Goal: Transaction & Acquisition: Purchase product/service

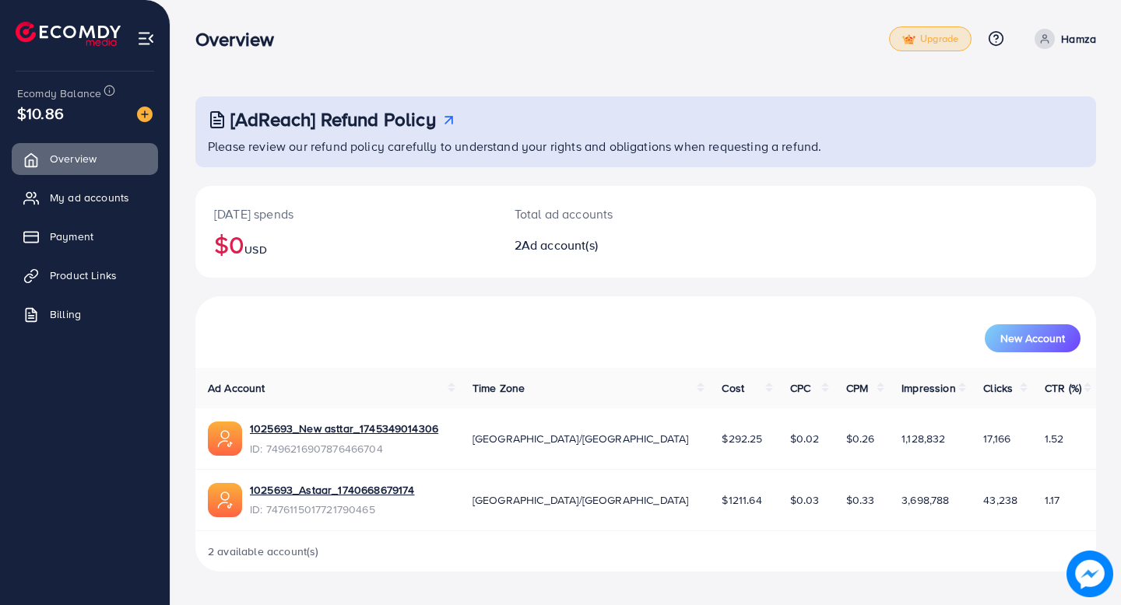
click at [928, 43] on span "Upgrade" at bounding box center [930, 39] width 56 height 12
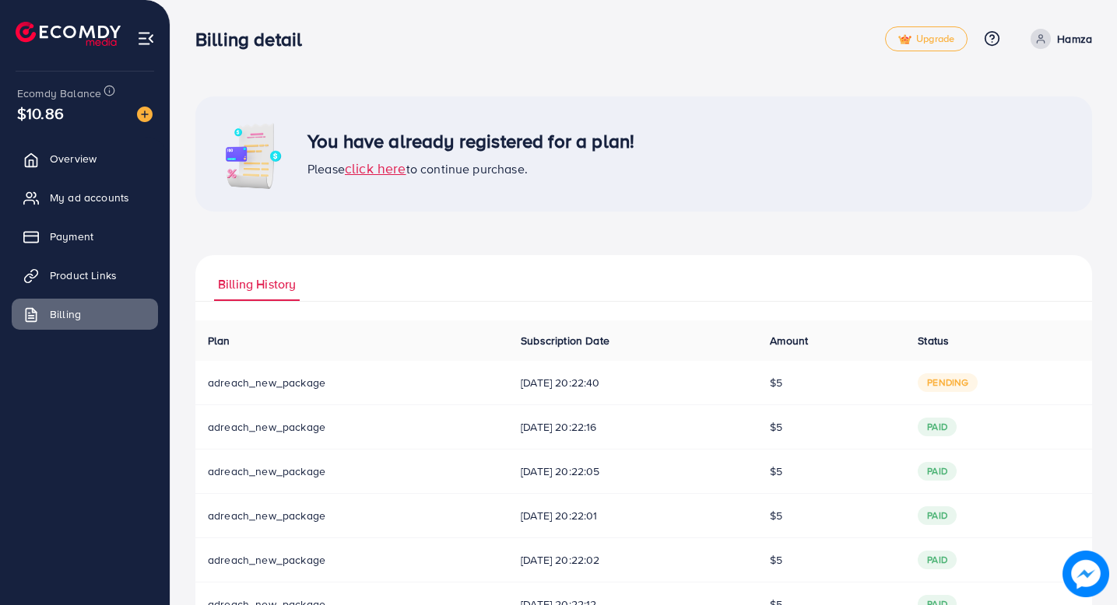
click at [372, 171] on span "click here" at bounding box center [375, 168] width 61 height 19
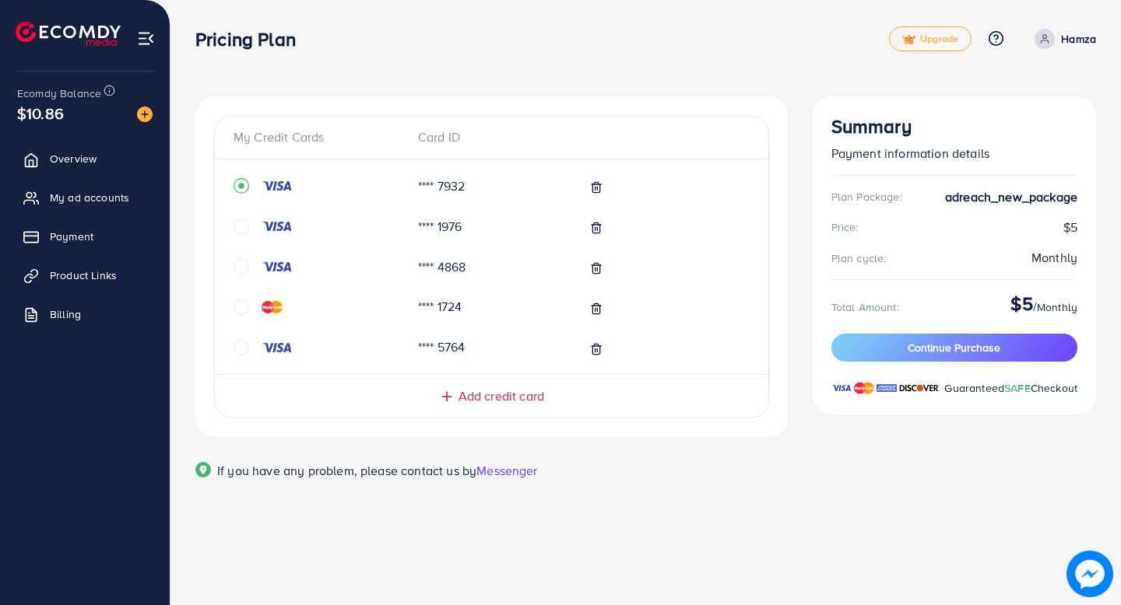
click at [493, 394] on span "Add credit card" at bounding box center [501, 397] width 86 height 18
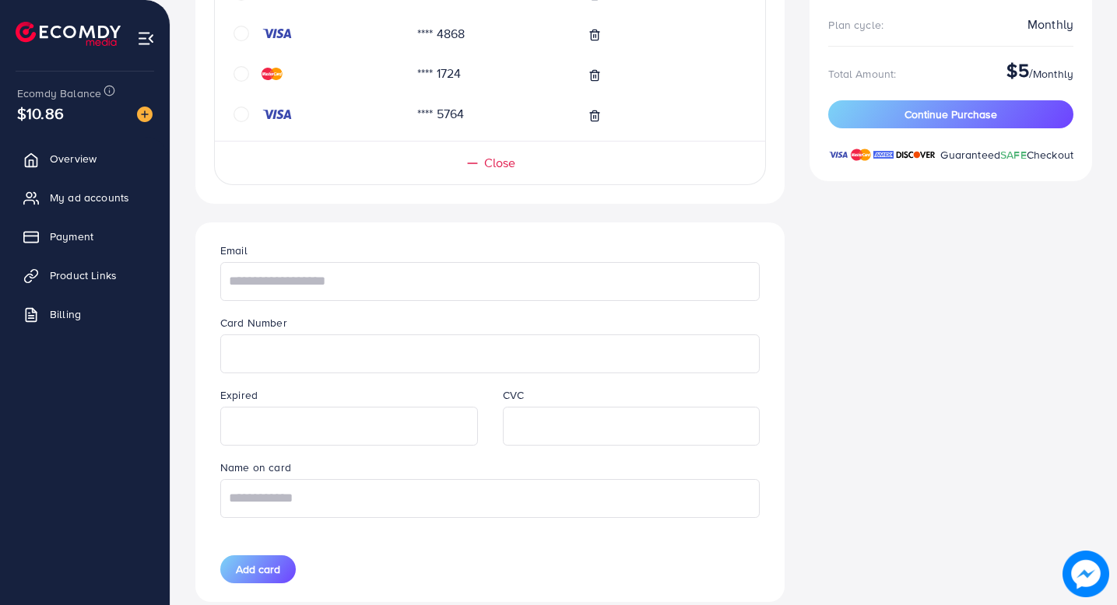
scroll to position [238, 0]
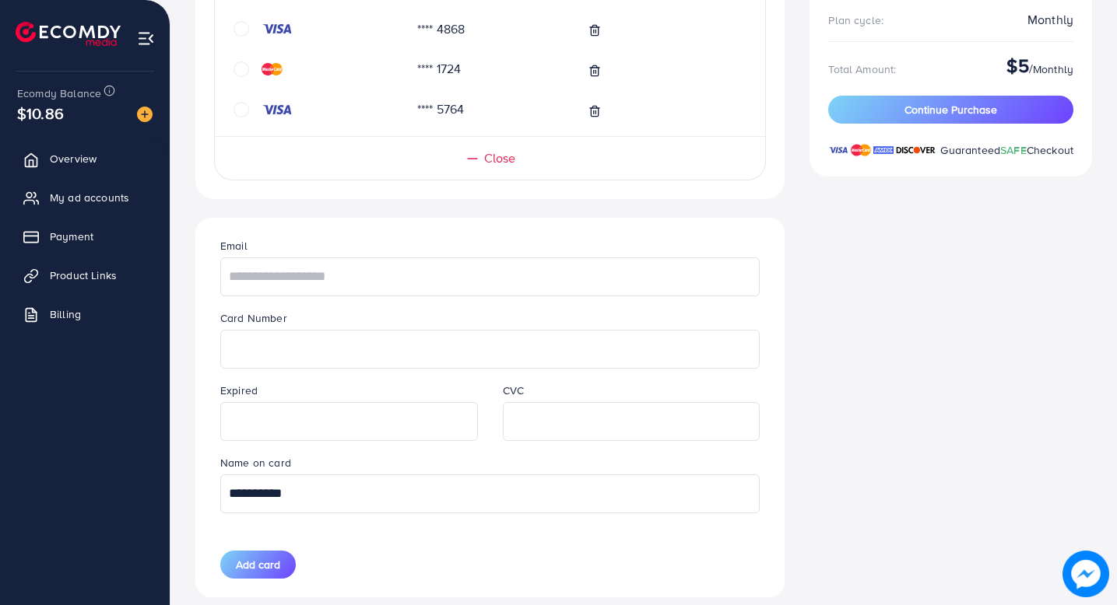
type input "*********"
click at [319, 281] on input "text" at bounding box center [489, 277] width 539 height 39
type input "**********"
click at [260, 568] on span "Add card" at bounding box center [258, 565] width 44 height 16
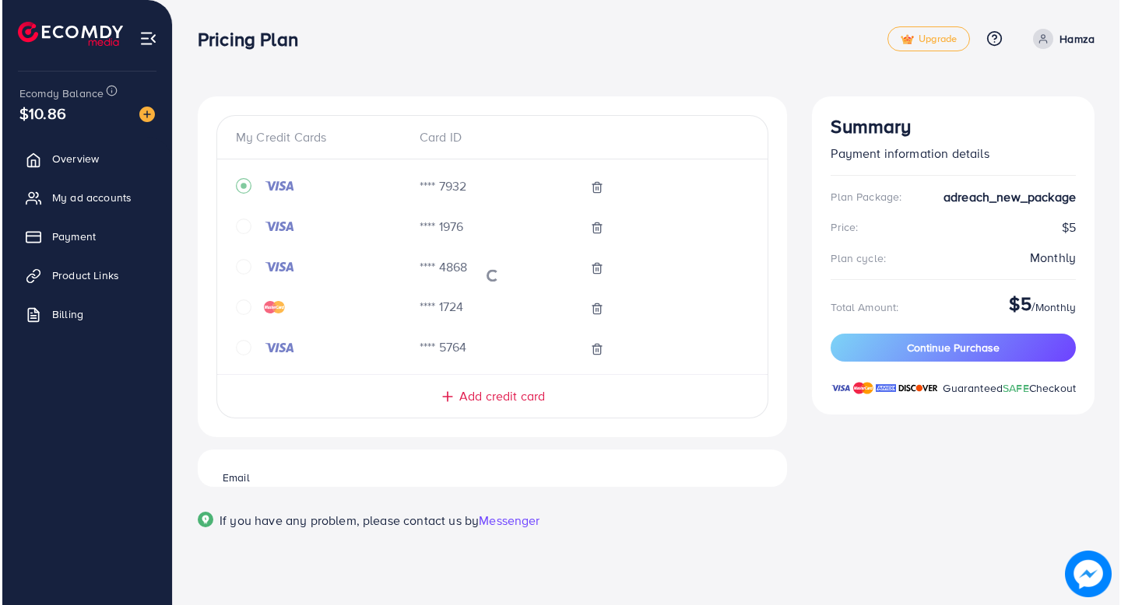
scroll to position [0, 0]
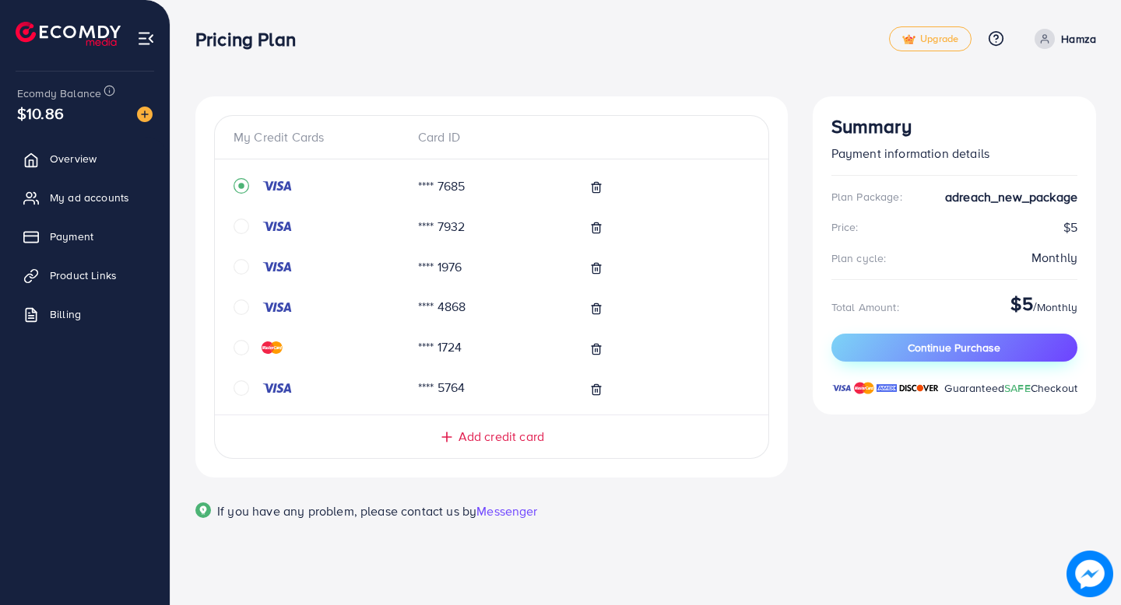
click at [954, 352] on span "Continue Purchase" at bounding box center [953, 348] width 93 height 16
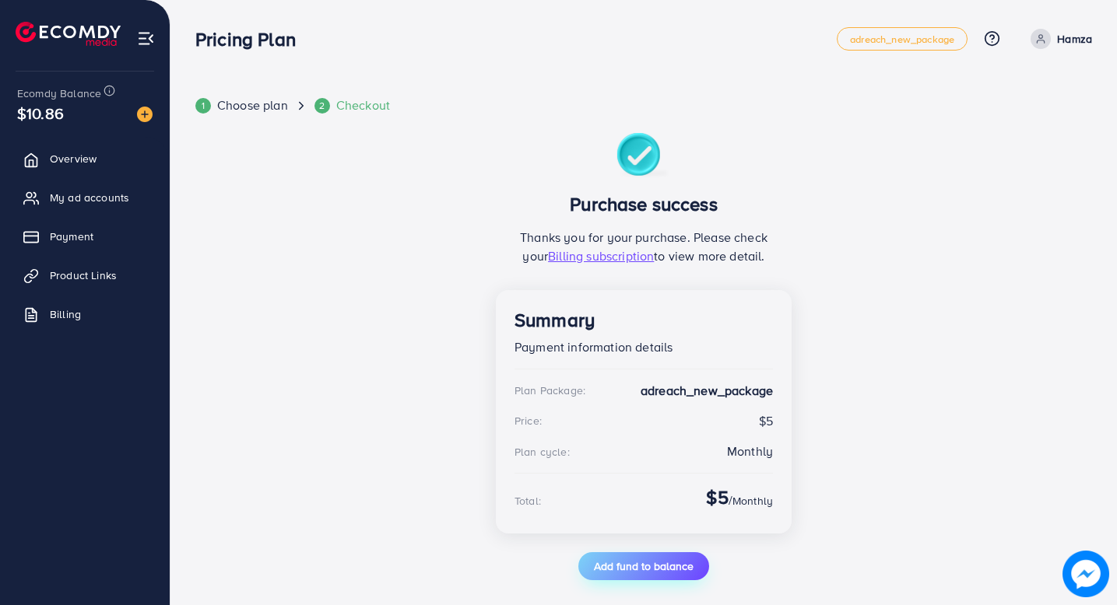
click at [652, 570] on span "Add fund to balance" at bounding box center [644, 567] width 100 height 16
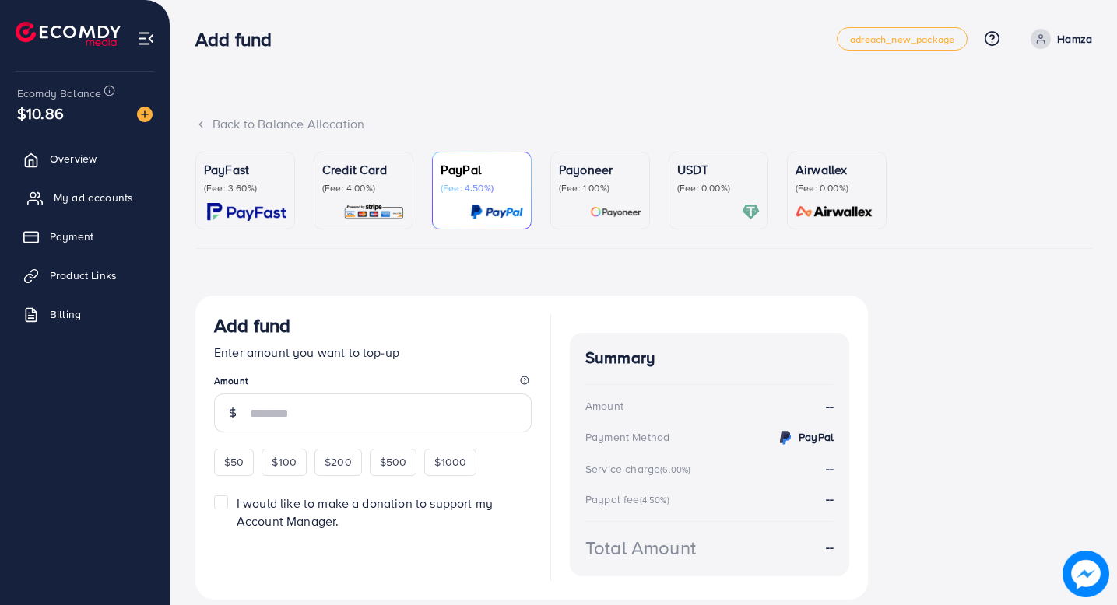
click at [93, 196] on span "My ad accounts" at bounding box center [93, 198] width 79 height 16
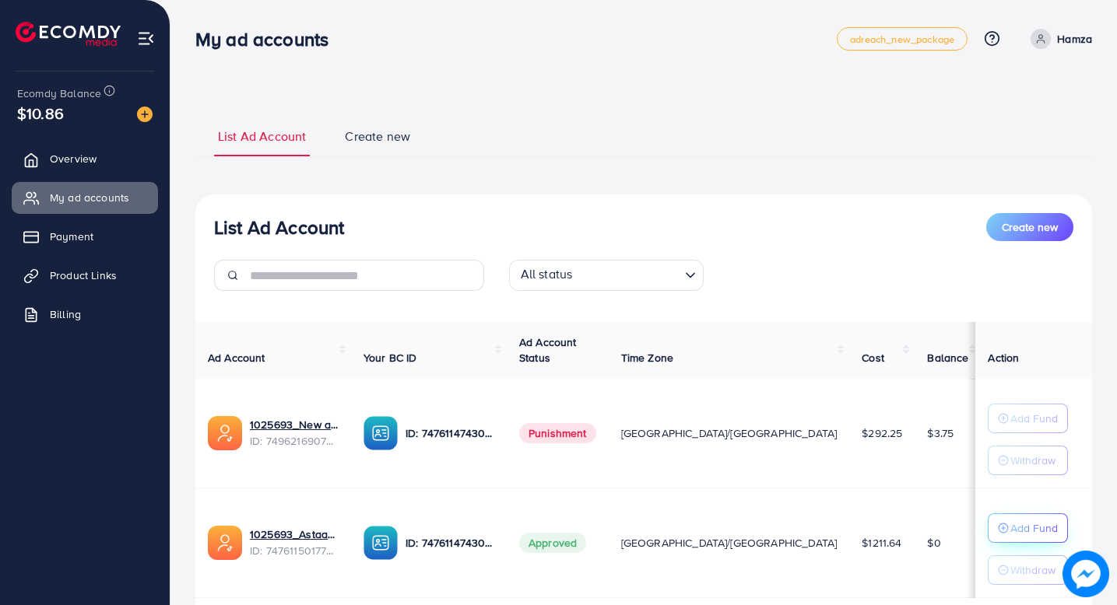
click at [998, 529] on circle "button" at bounding box center [1002, 528] width 9 height 9
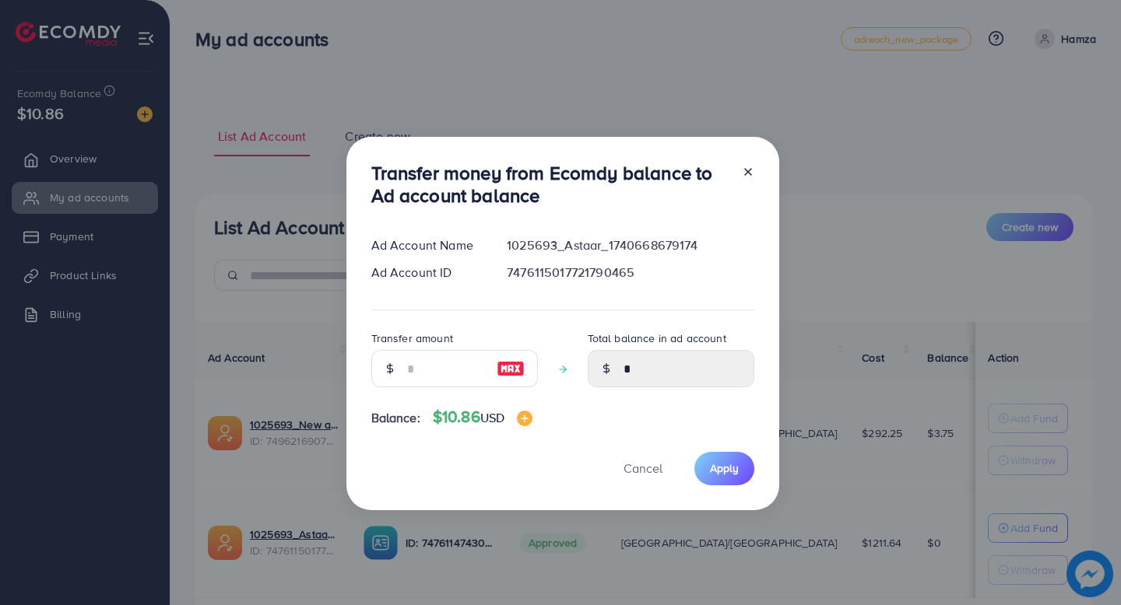
click at [515, 370] on img at bounding box center [511, 369] width 28 height 19
type input "**"
type input "*****"
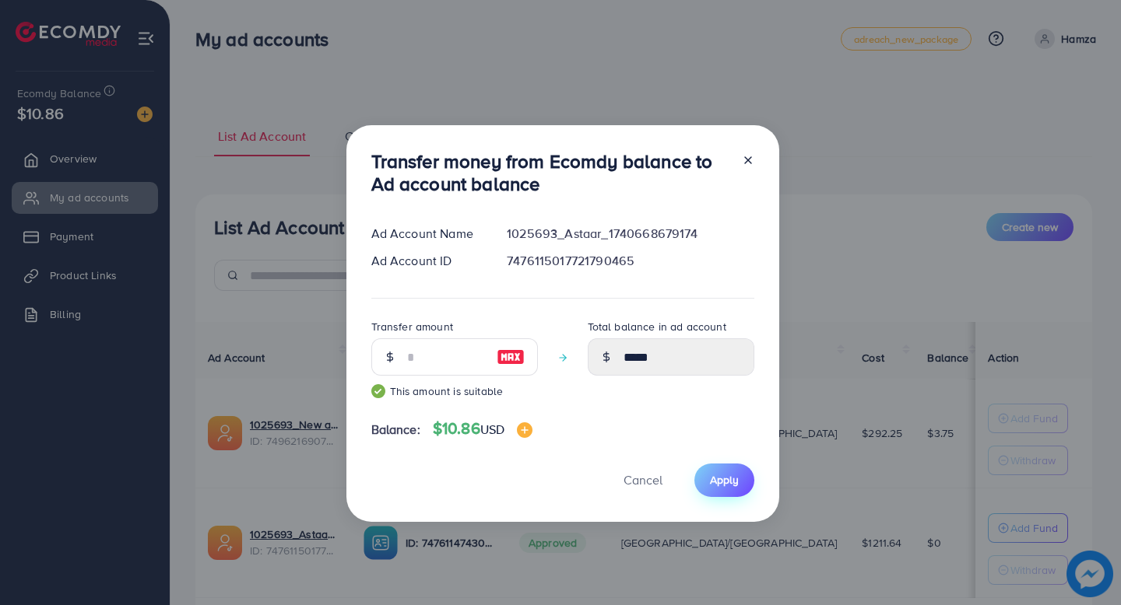
click at [720, 481] on span "Apply" at bounding box center [724, 480] width 29 height 16
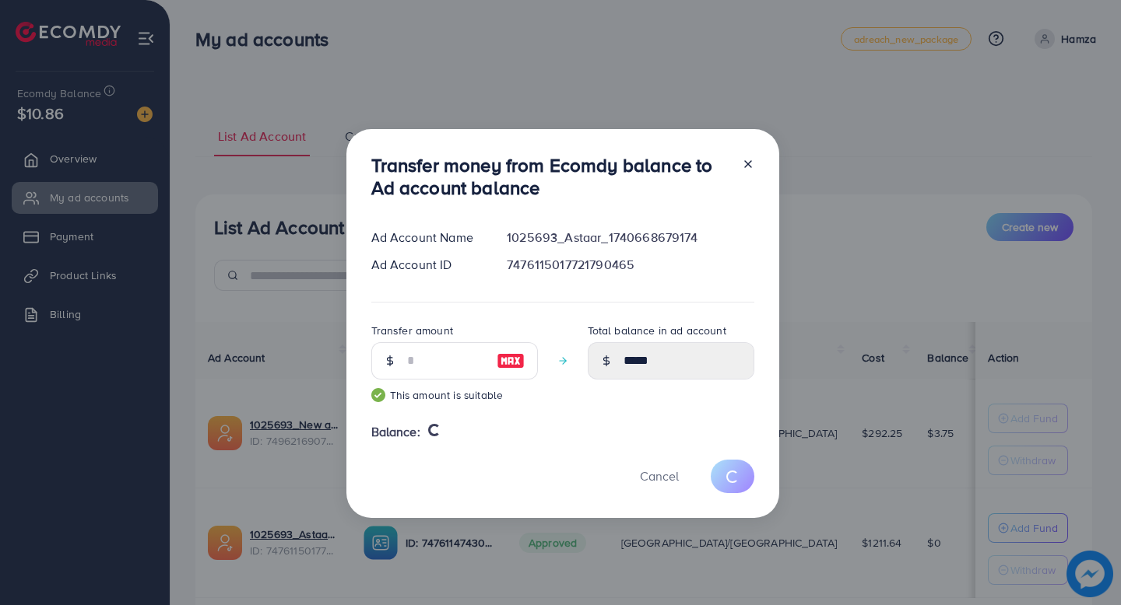
type input "*"
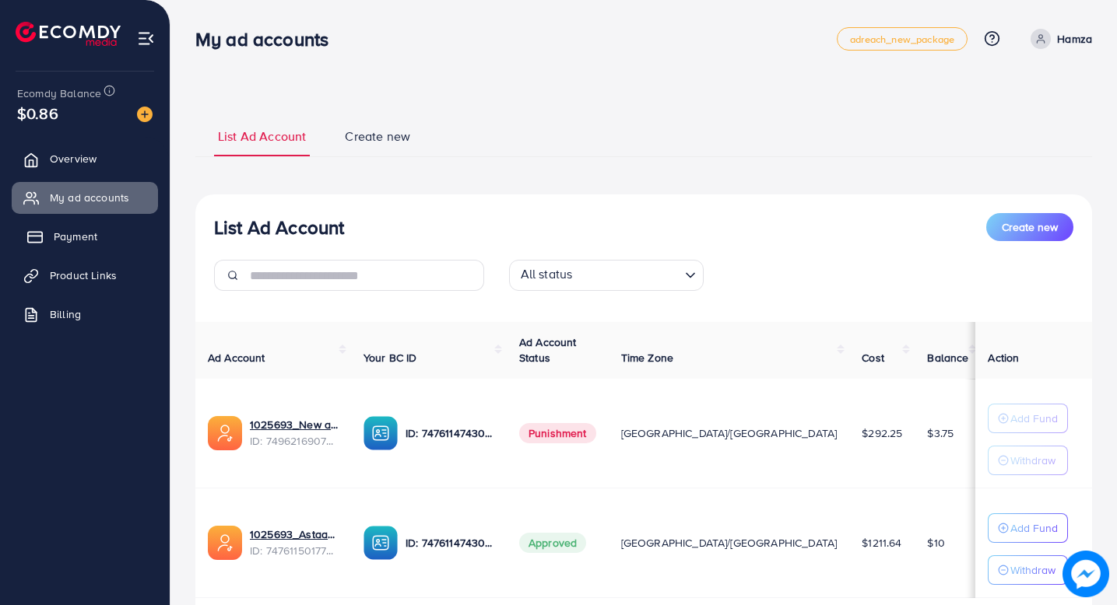
click at [88, 240] on span "Payment" at bounding box center [76, 237] width 44 height 16
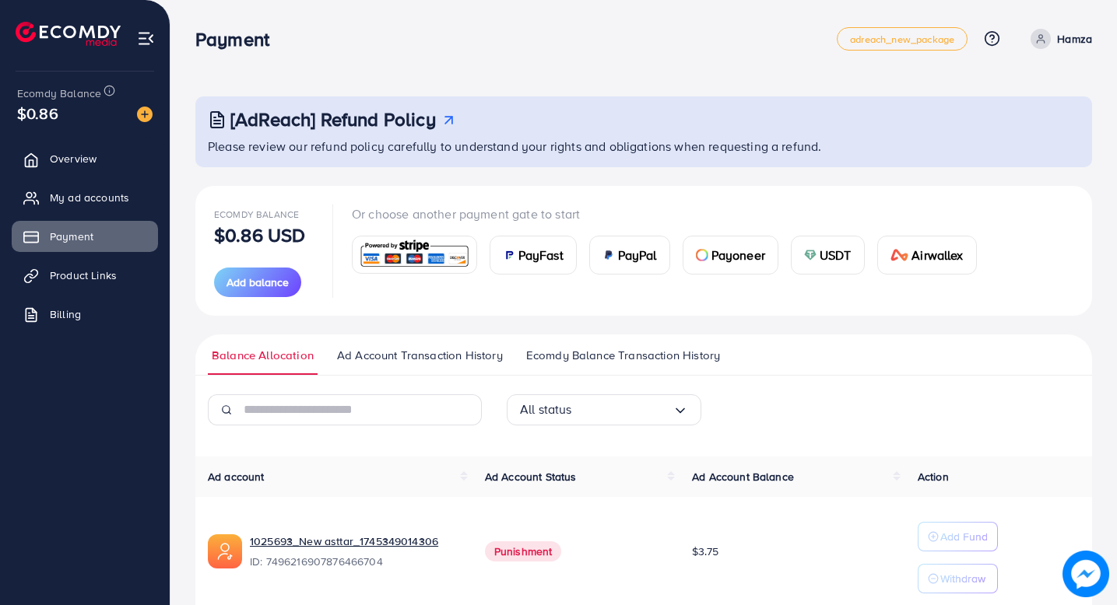
click at [388, 265] on img at bounding box center [414, 254] width 114 height 33
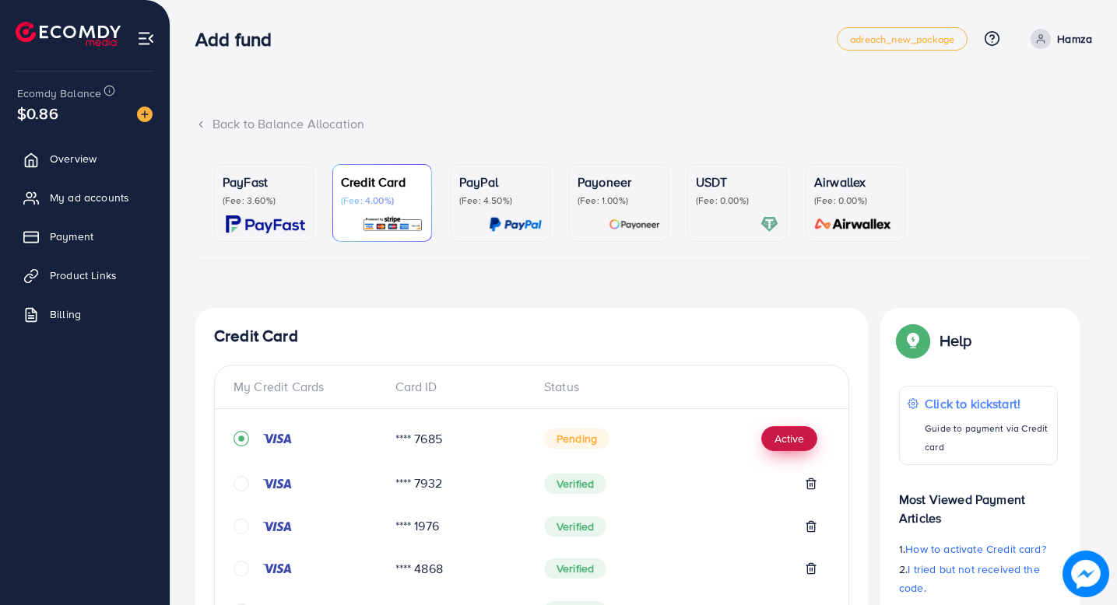
click at [792, 439] on button "Active" at bounding box center [789, 438] width 56 height 25
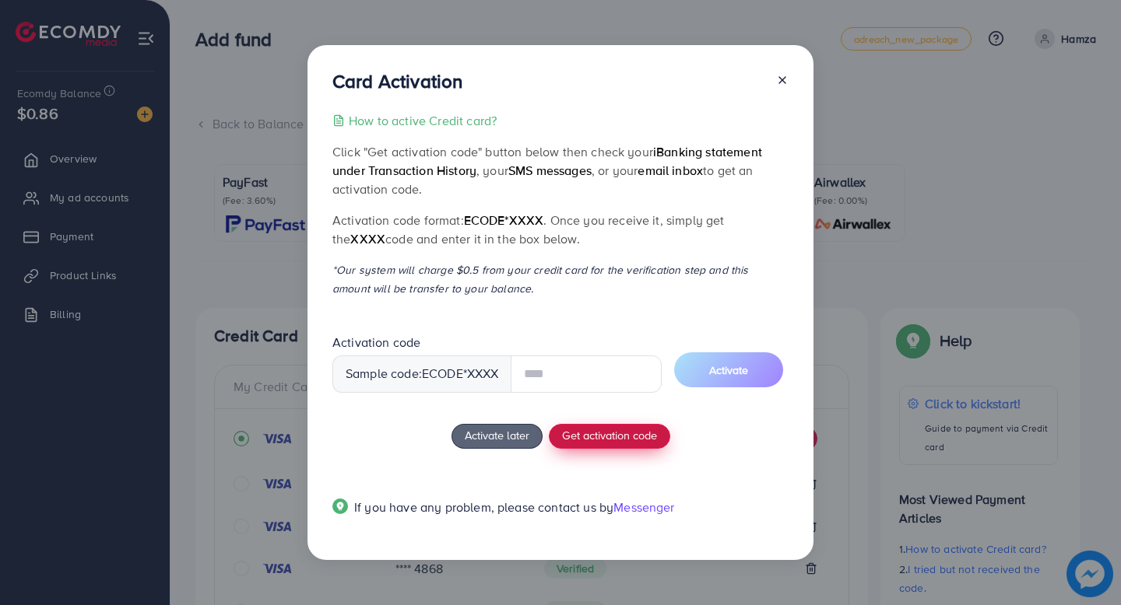
click at [644, 436] on span "Get activation code" at bounding box center [609, 435] width 95 height 16
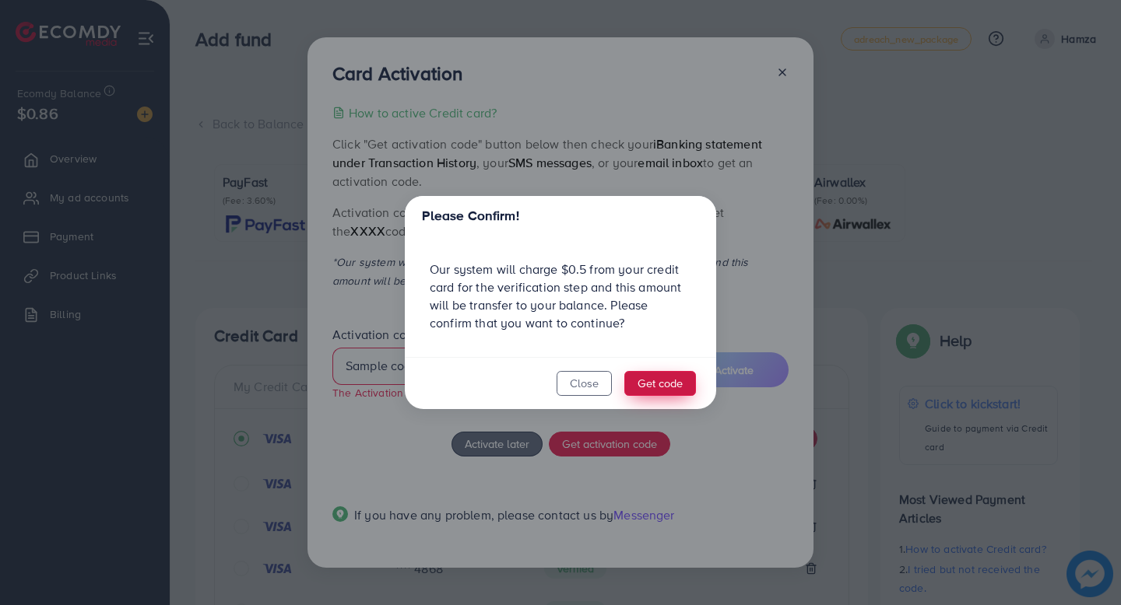
click at [664, 391] on button "Get code" at bounding box center [660, 383] width 72 height 25
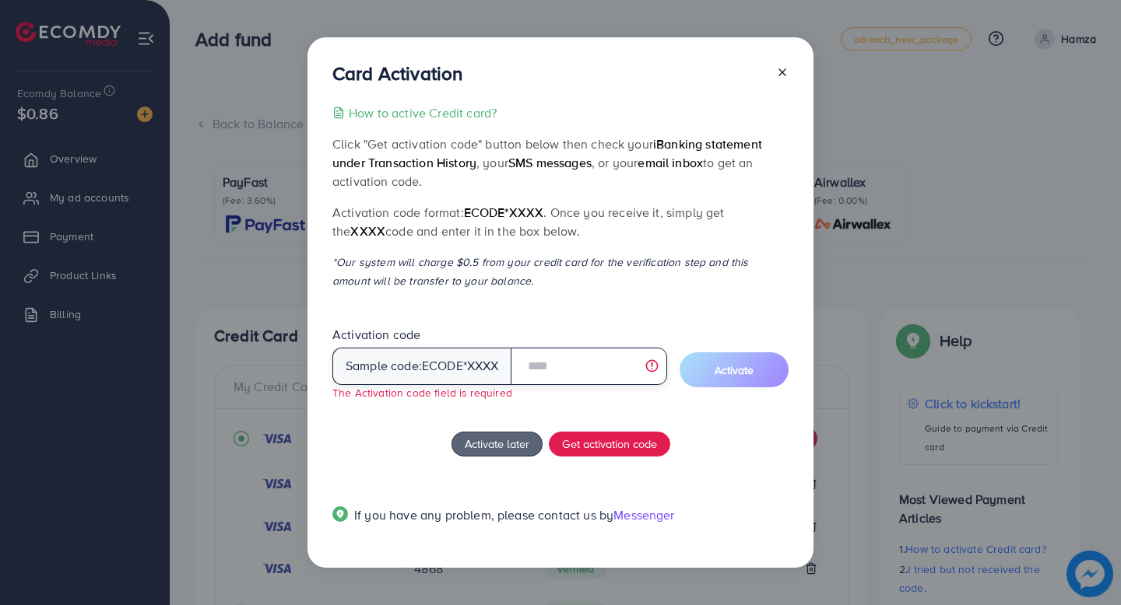
click at [563, 363] on input "text" at bounding box center [589, 366] width 156 height 37
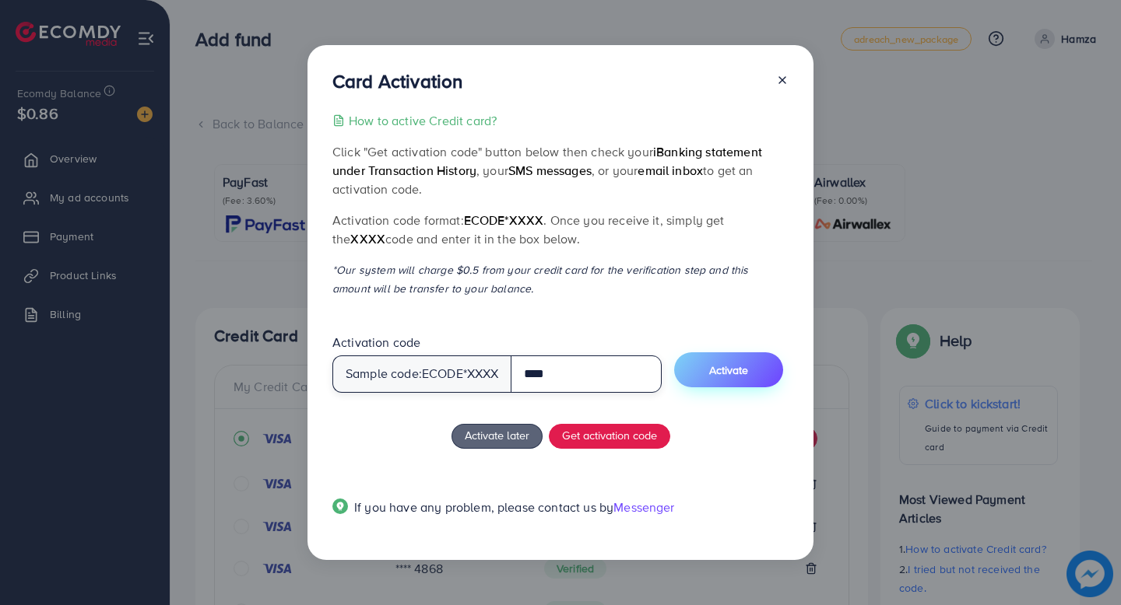
type input "****"
click at [725, 377] on span "Activate" at bounding box center [728, 371] width 39 height 16
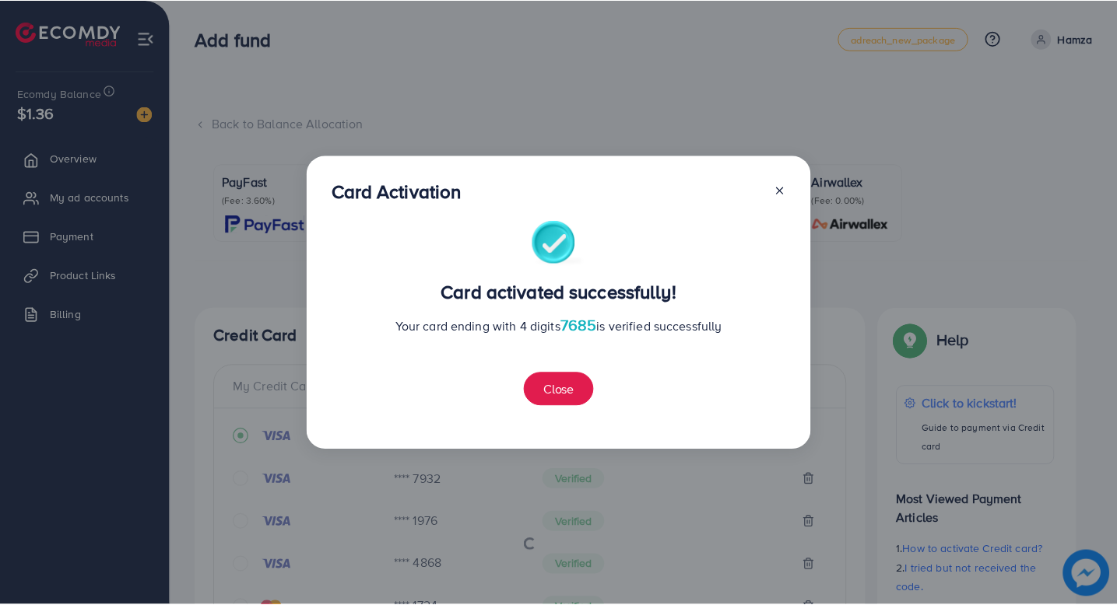
scroll to position [558, 0]
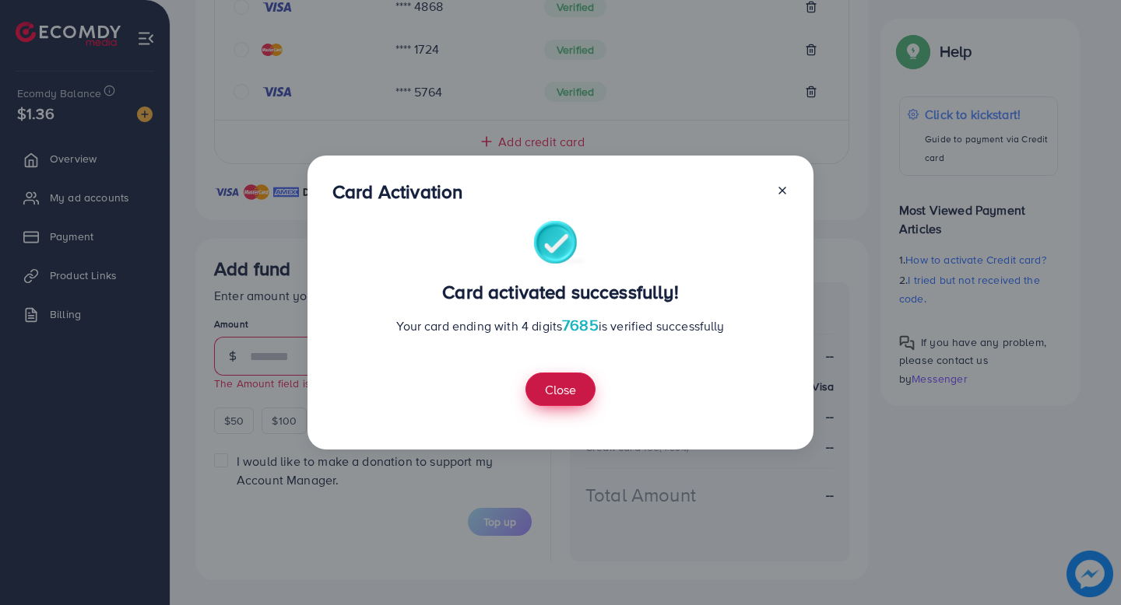
click at [572, 393] on button "Close" at bounding box center [560, 389] width 70 height 33
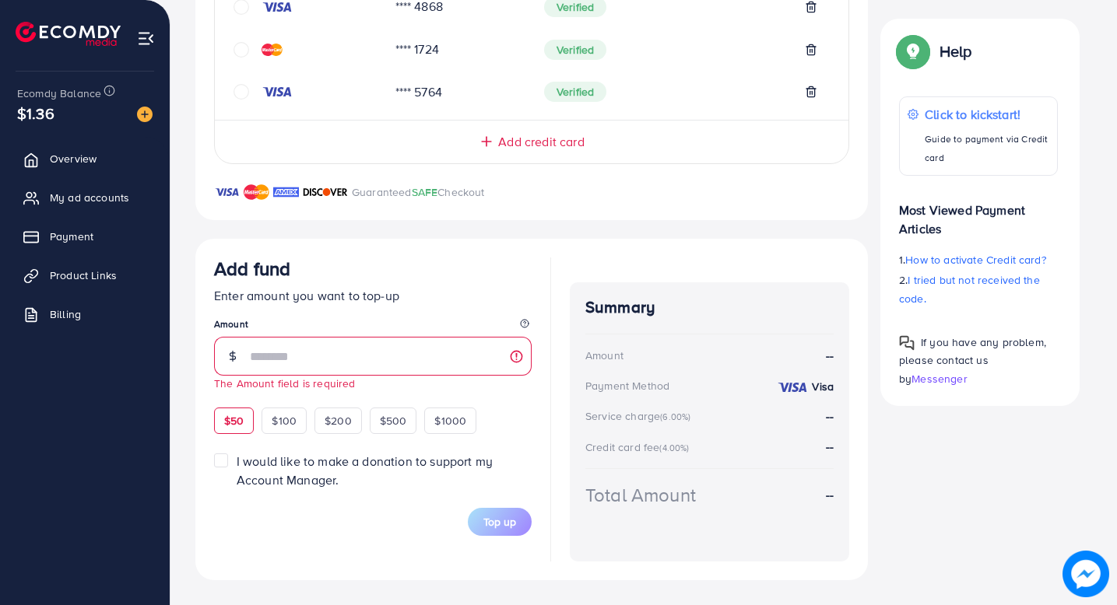
click at [243, 421] on span "$50" at bounding box center [233, 421] width 19 height 16
type input "**"
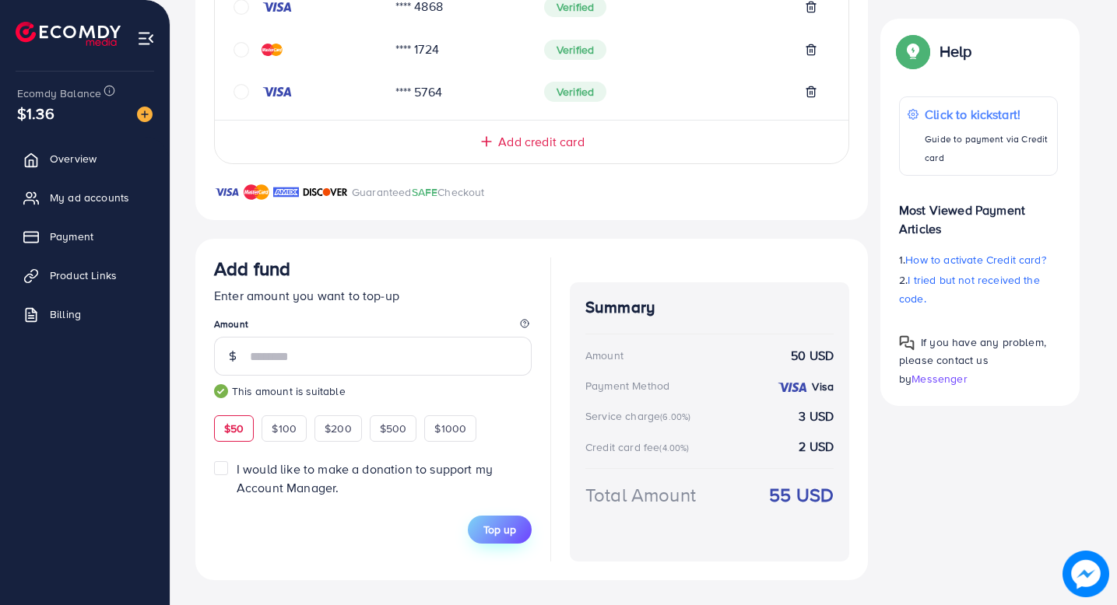
click at [503, 525] on span "Top up" at bounding box center [499, 530] width 33 height 16
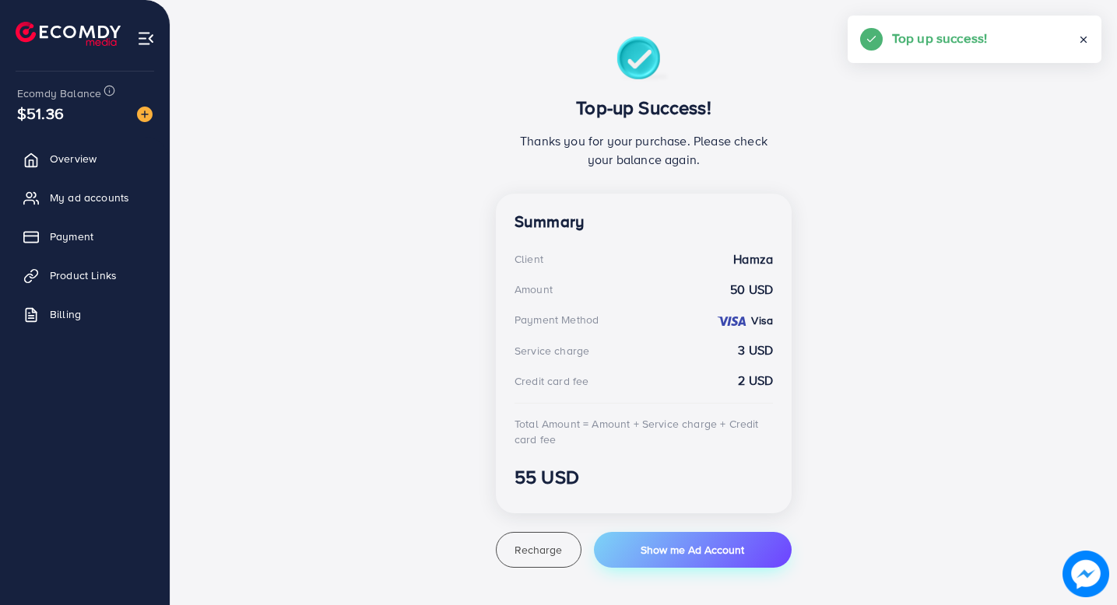
click at [671, 548] on span "Show me Ad Account" at bounding box center [693, 550] width 104 height 16
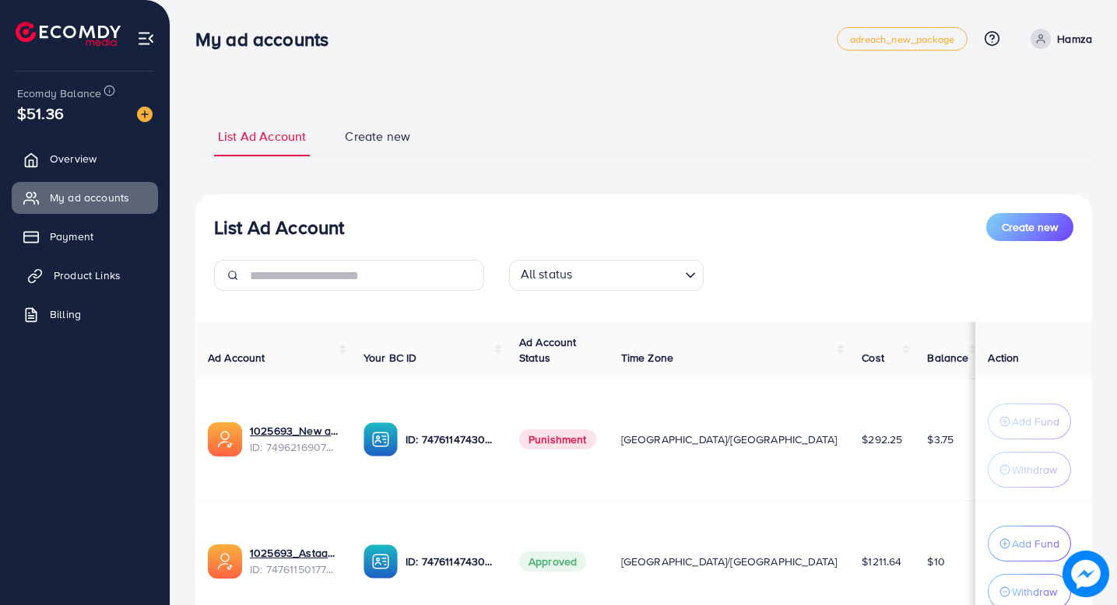
click at [86, 283] on span "Product Links" at bounding box center [87, 276] width 67 height 16
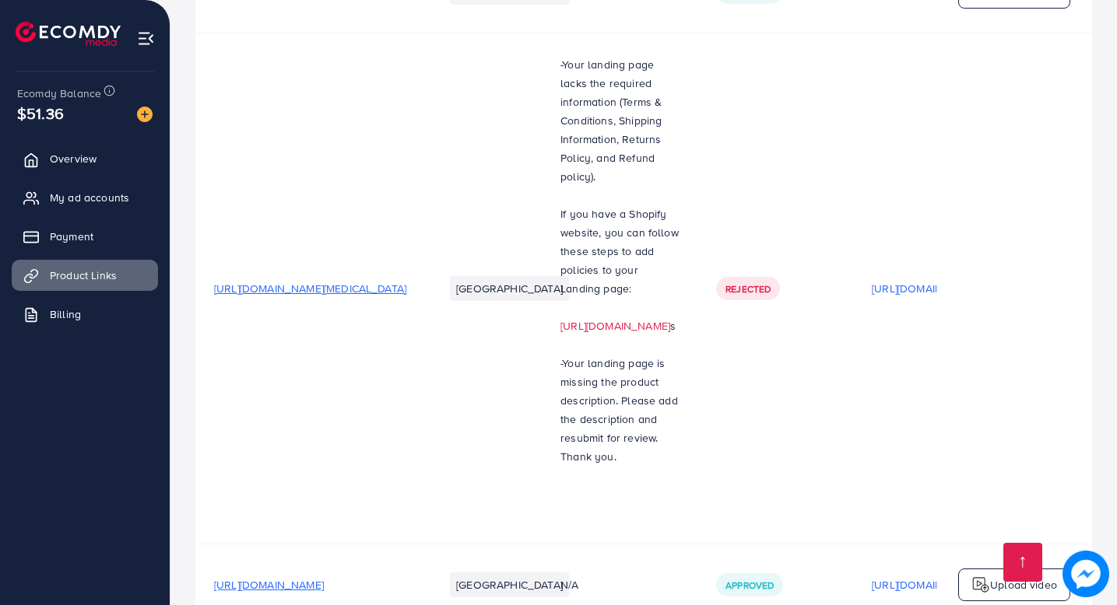
scroll to position [975, 0]
